Goal: Find specific page/section: Find specific page/section

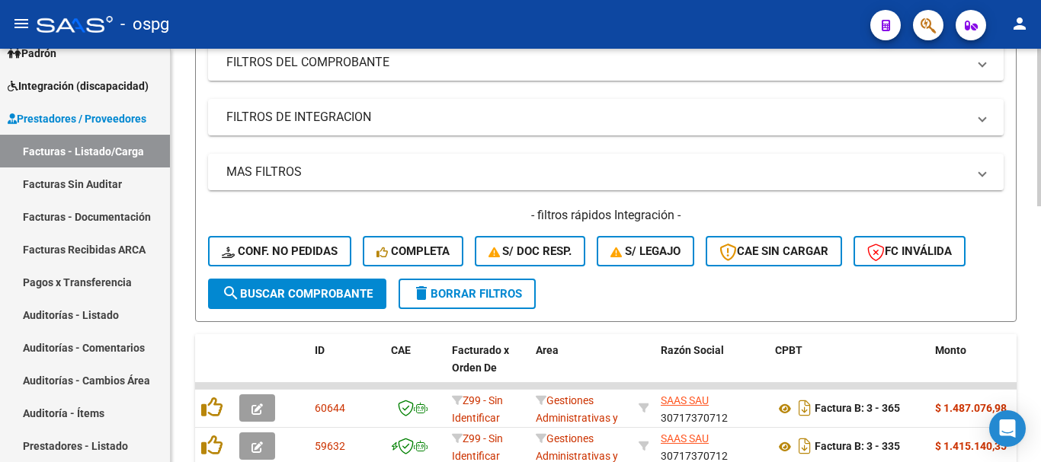
scroll to position [305, 0]
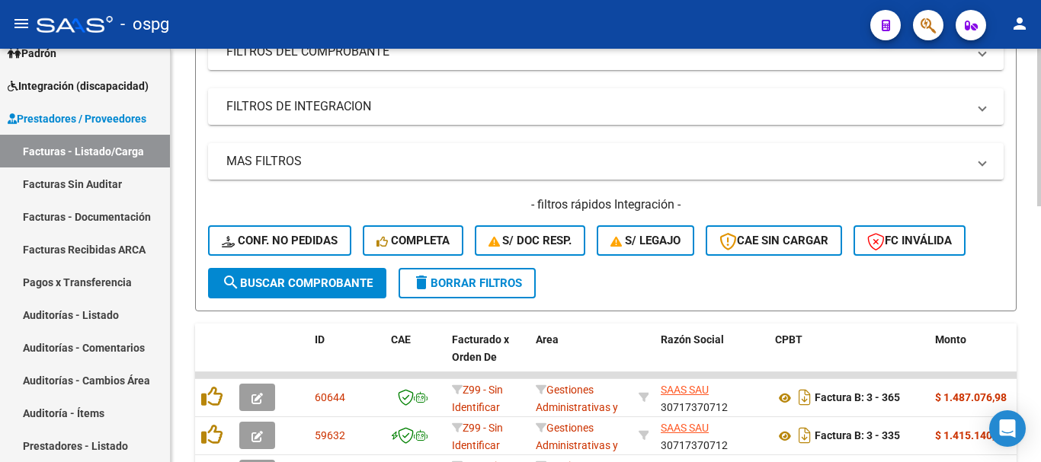
click at [509, 287] on span "delete Borrar Filtros" at bounding box center [467, 284] width 110 height 14
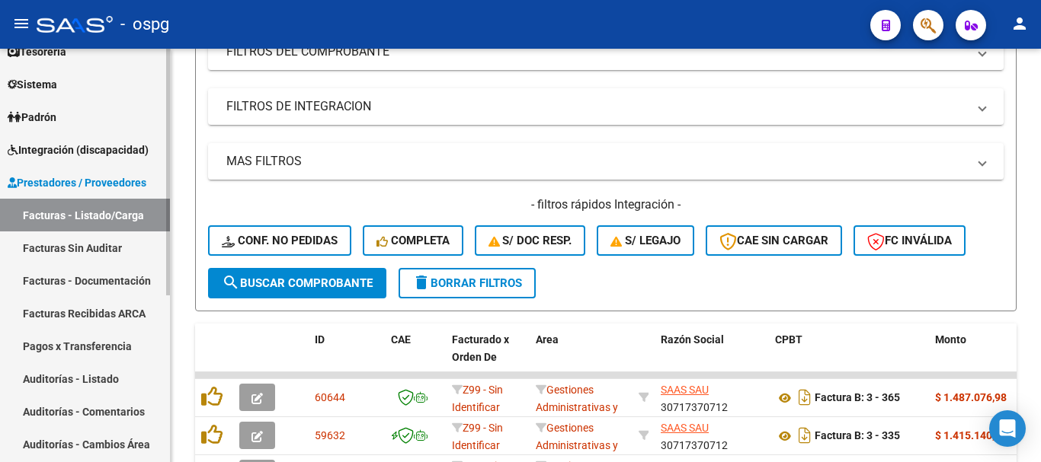
scroll to position [0, 0]
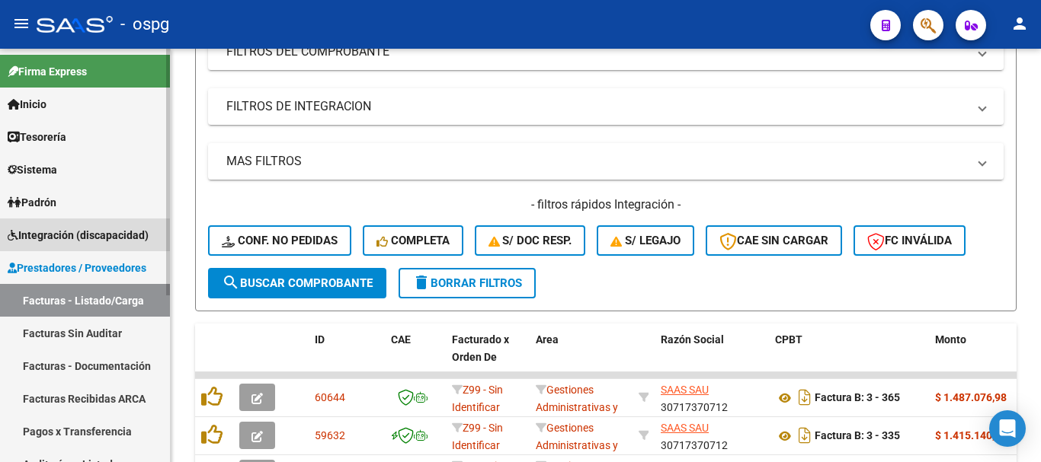
click at [114, 241] on span "Integración (discapacidad)" at bounding box center [78, 235] width 141 height 17
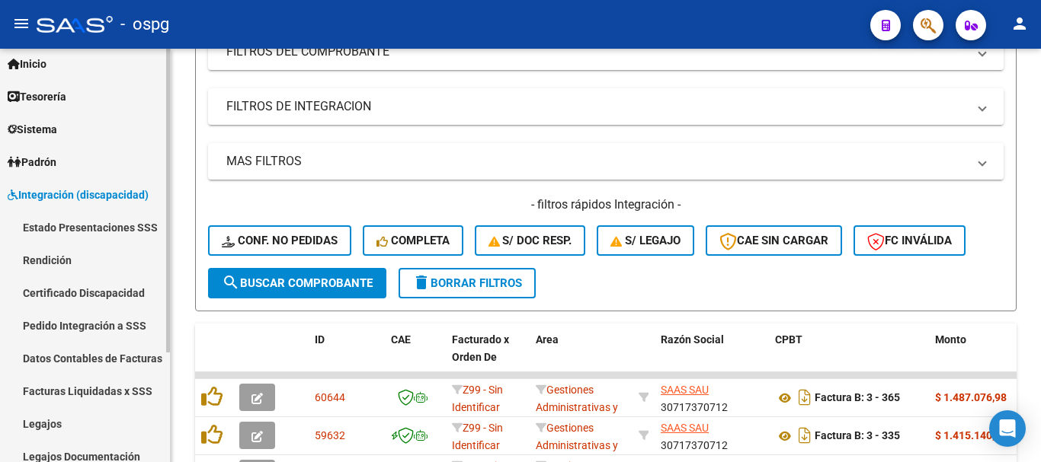
scroll to position [76, 0]
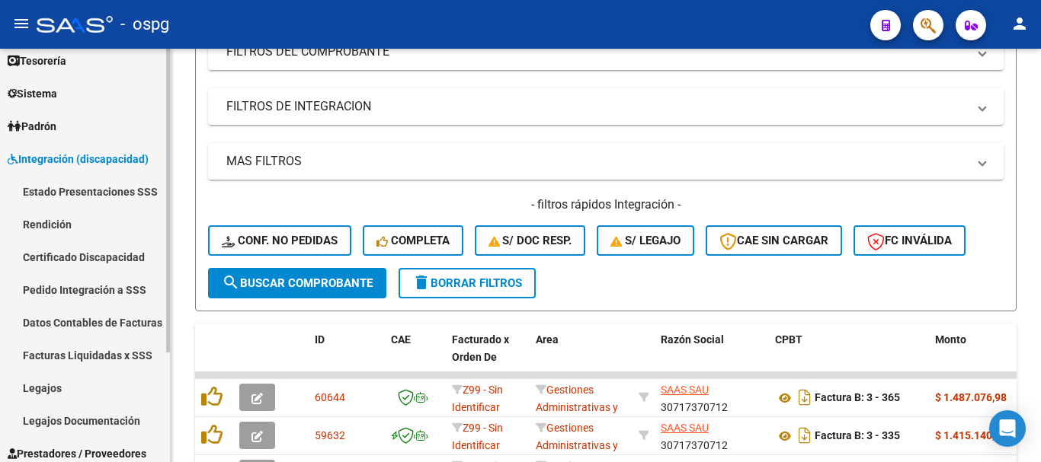
click at [104, 200] on link "Estado Presentaciones SSS" at bounding box center [85, 191] width 170 height 33
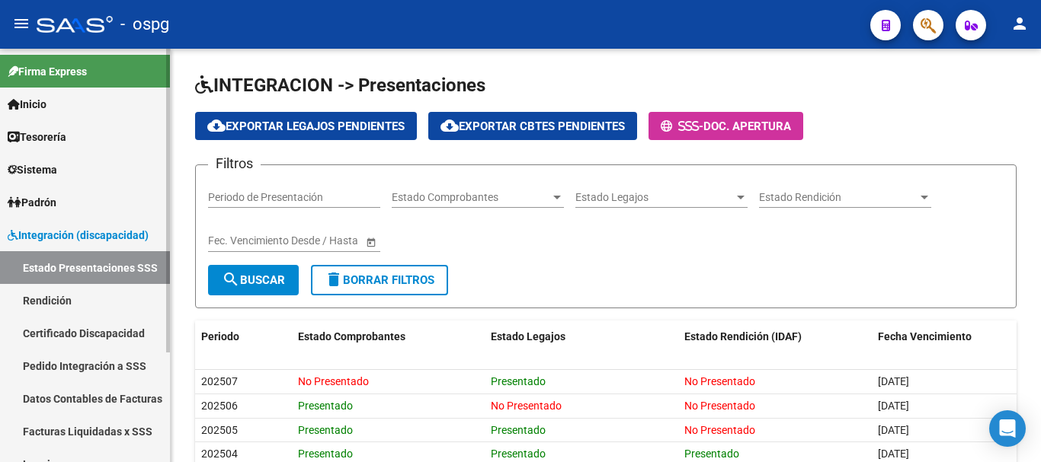
click at [85, 363] on link "Pedido Integración a SSS" at bounding box center [85, 366] width 170 height 33
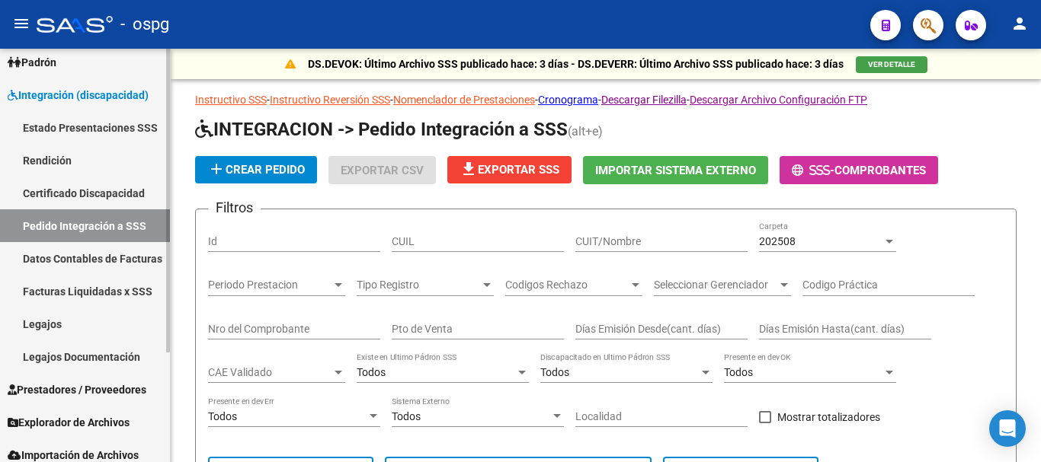
scroll to position [149, 0]
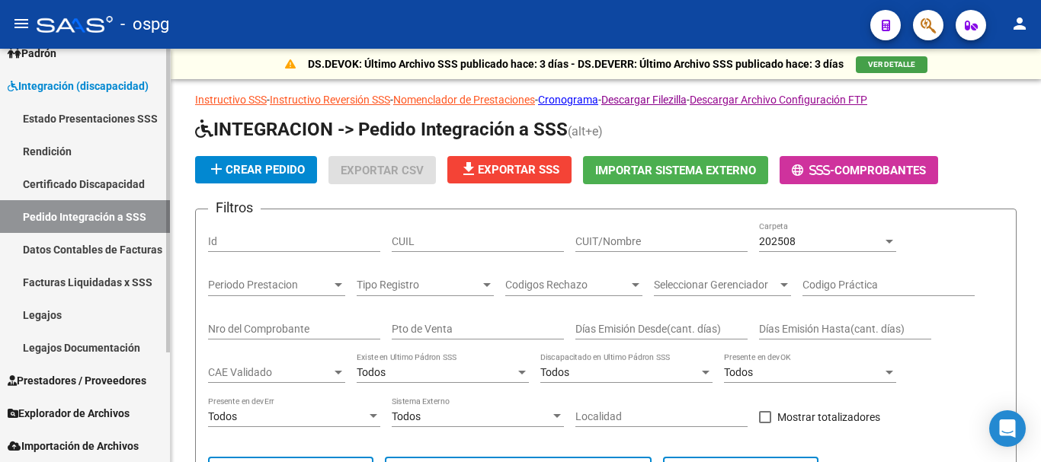
click at [69, 373] on span "Prestadores / Proveedores" at bounding box center [77, 381] width 139 height 17
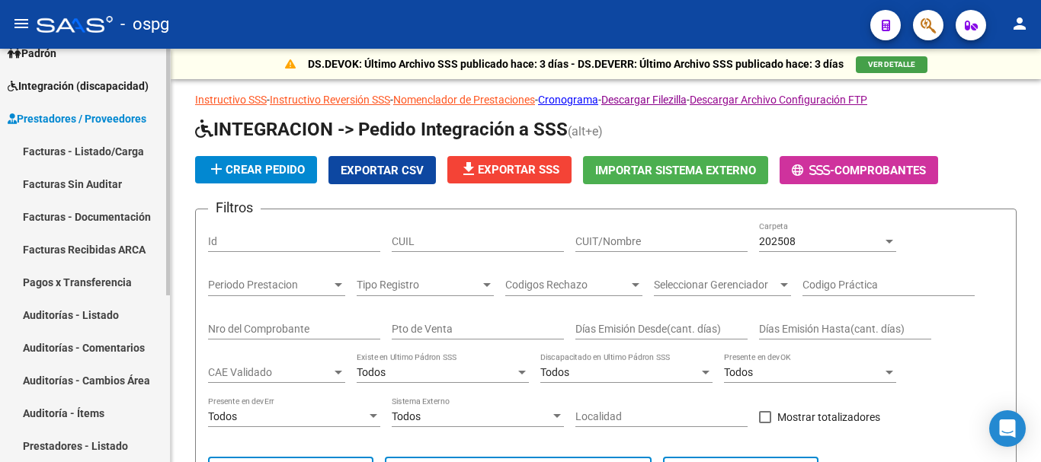
click at [104, 148] on link "Facturas - Listado/Carga" at bounding box center [85, 151] width 170 height 33
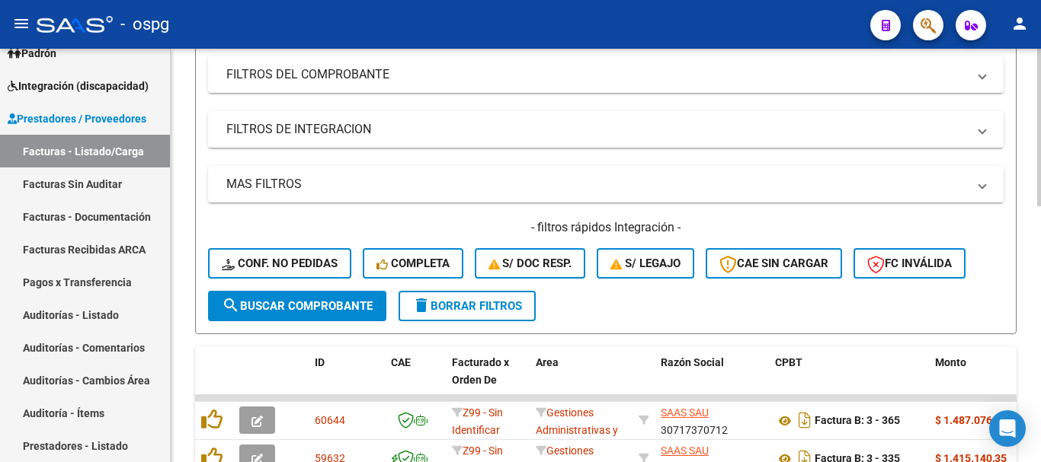
scroll to position [457, 0]
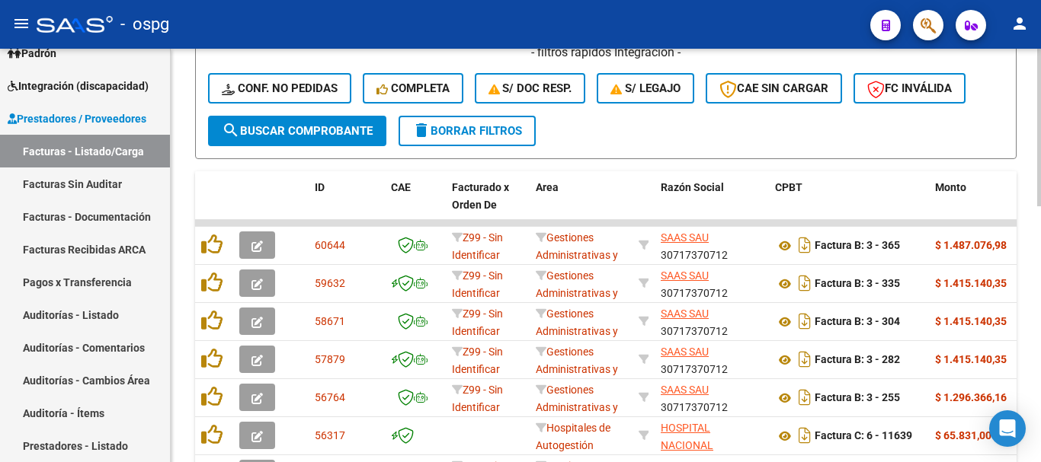
click at [478, 129] on span "delete Borrar Filtros" at bounding box center [467, 131] width 110 height 14
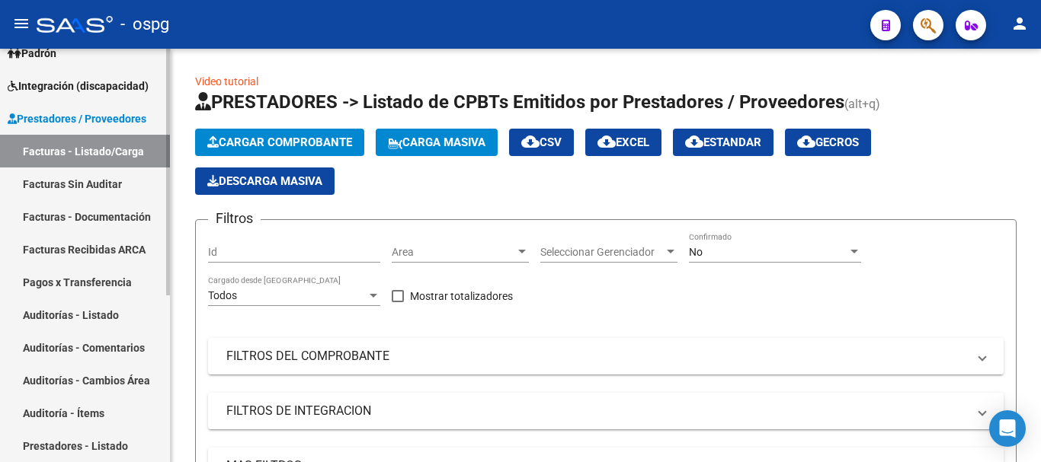
scroll to position [0, 0]
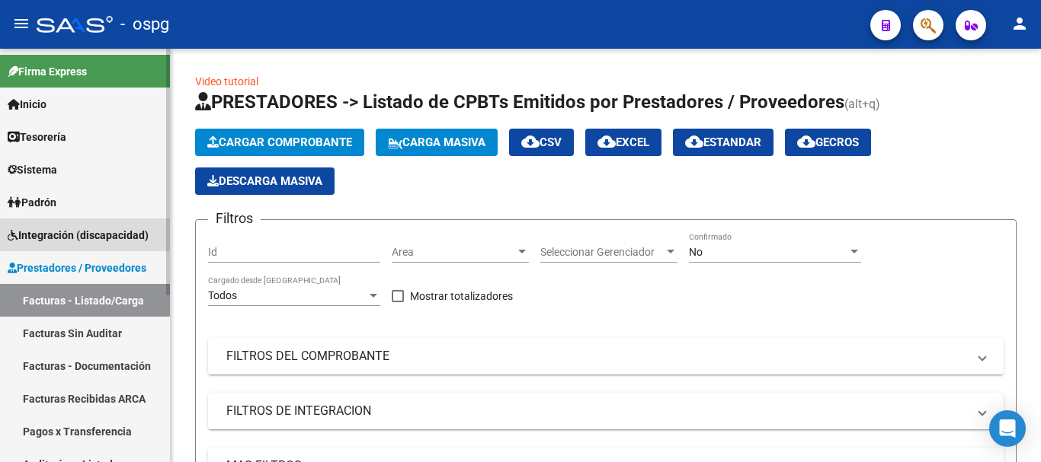
click at [87, 246] on link "Integración (discapacidad)" at bounding box center [85, 235] width 170 height 33
